Goal: Use online tool/utility: Utilize a website feature to perform a specific function

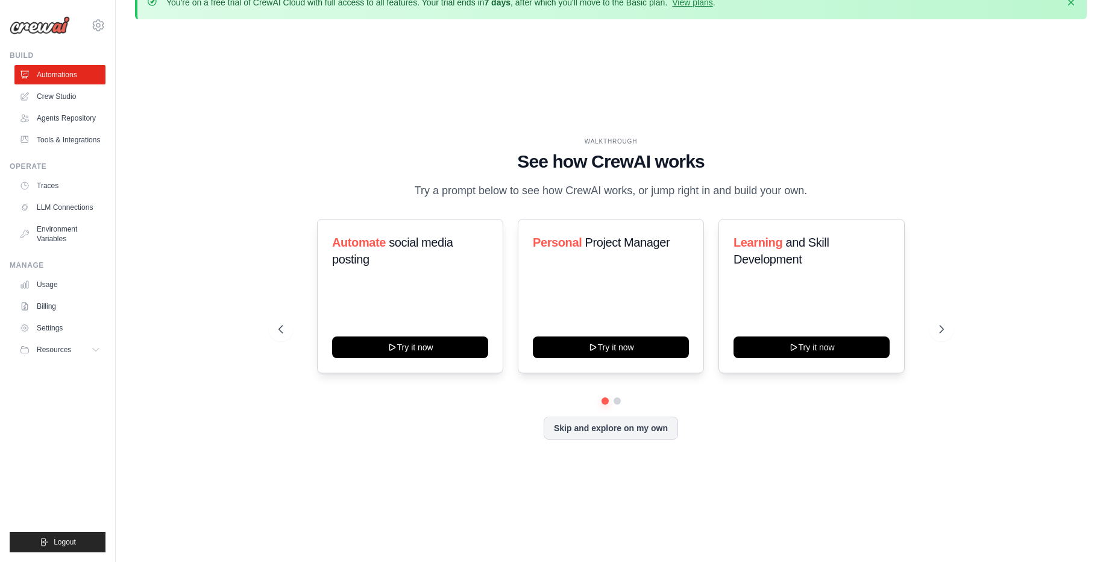
scroll to position [42, 0]
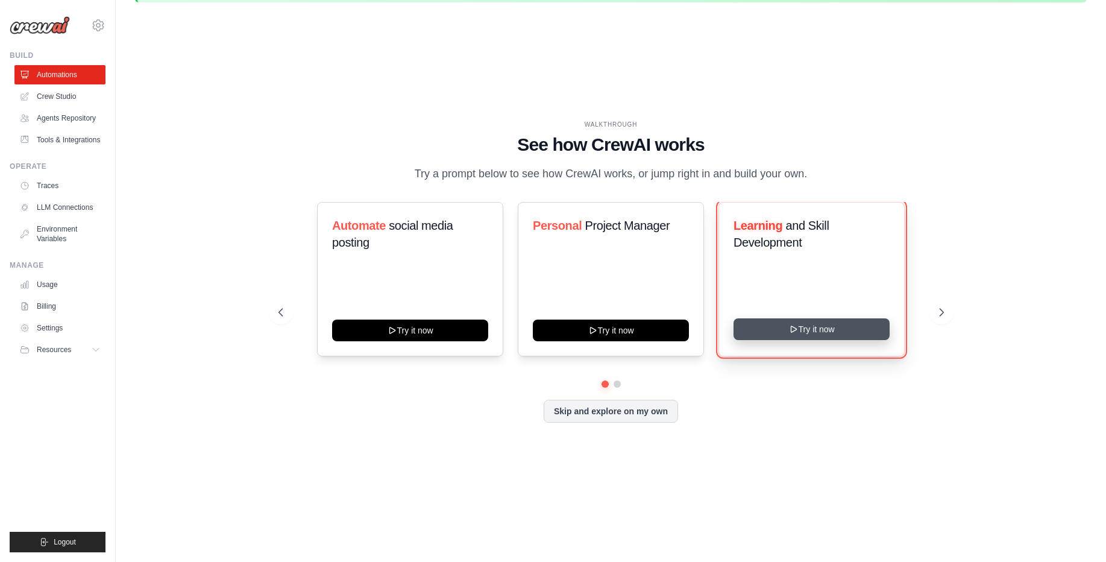
click at [809, 332] on button "Try it now" at bounding box center [812, 329] width 156 height 22
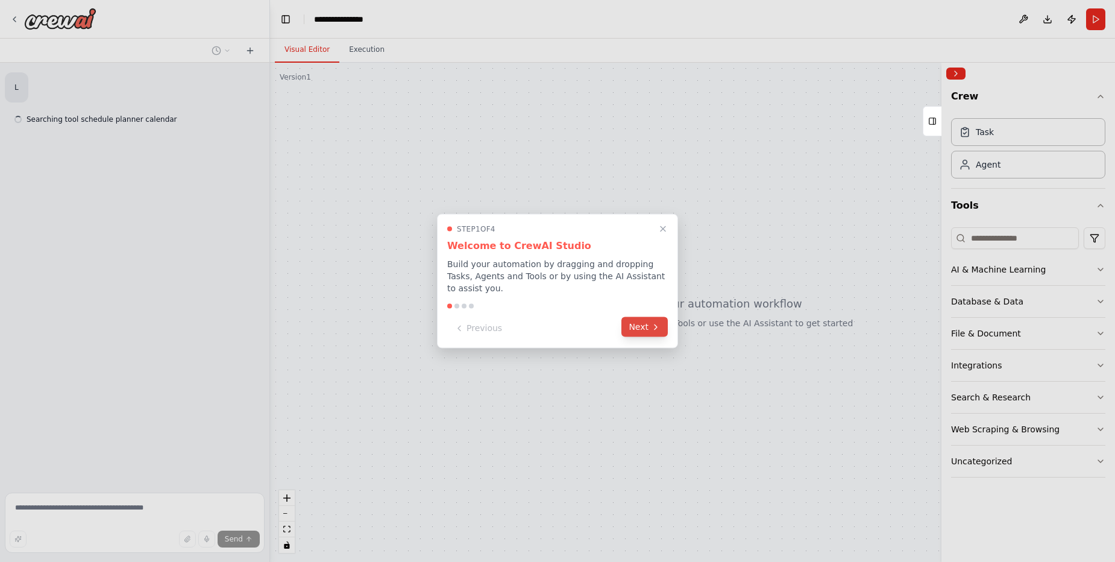
click at [633, 326] on button "Next" at bounding box center [644, 327] width 46 height 20
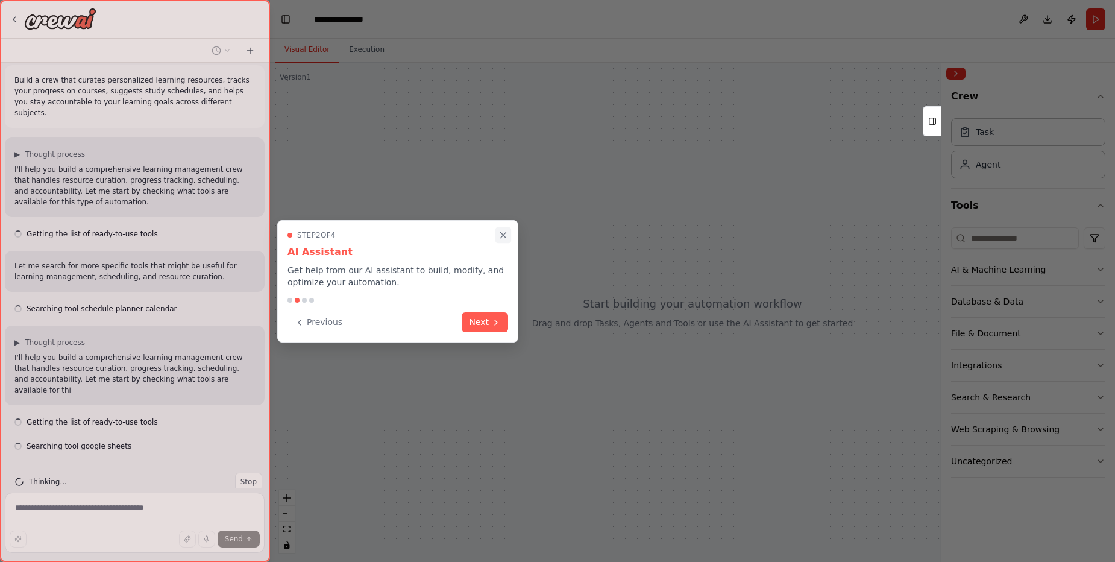
scroll to position [18, 0]
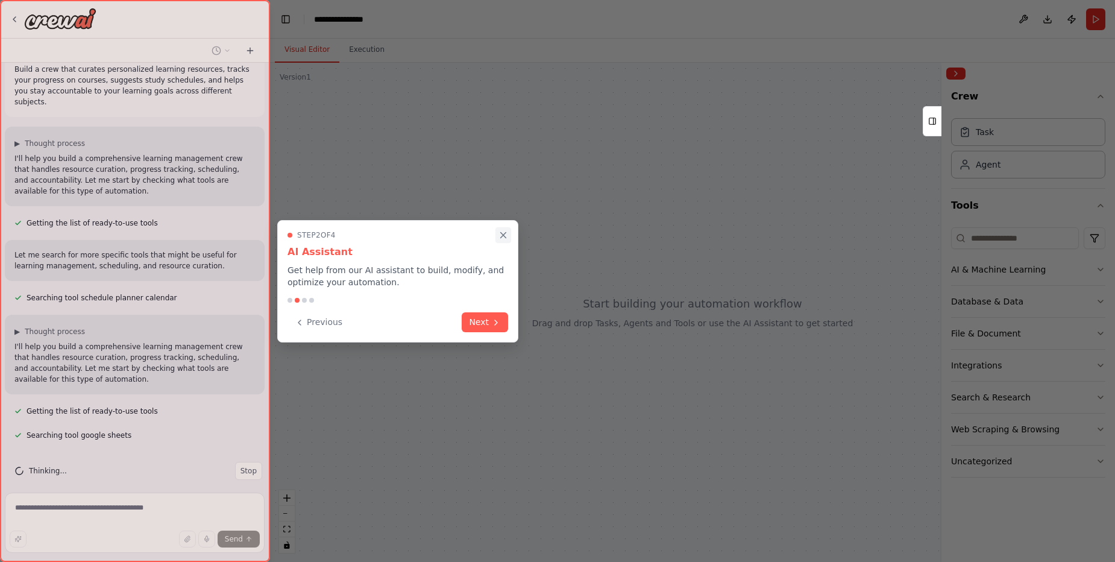
click at [503, 233] on icon "Close walkthrough" at bounding box center [503, 235] width 11 height 11
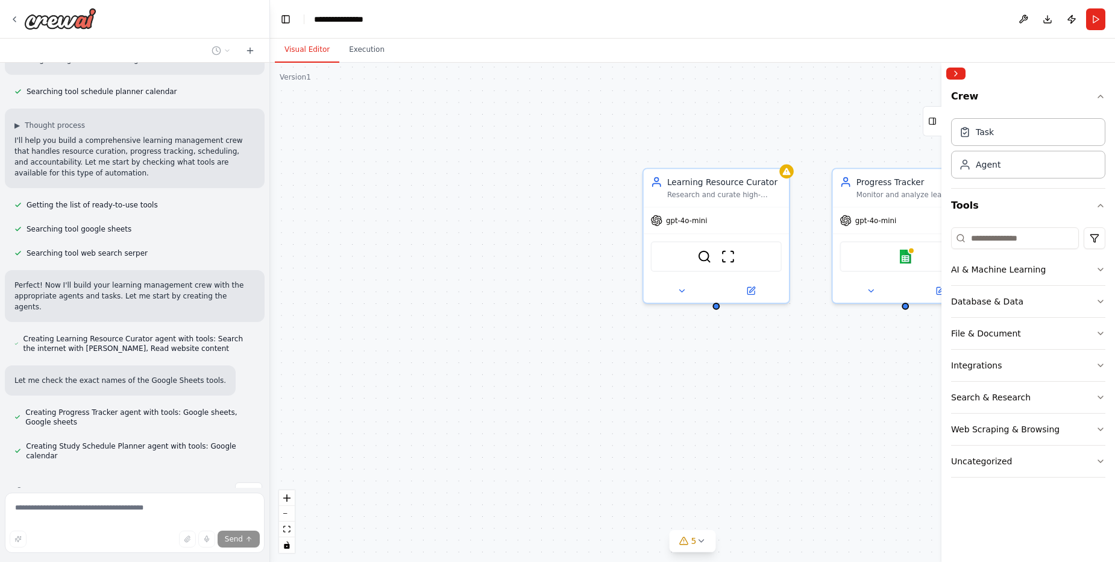
scroll to position [248, 0]
